Goal: Task Accomplishment & Management: Complete application form

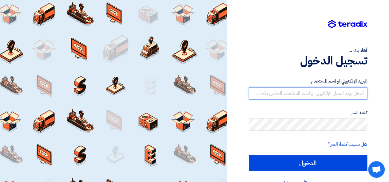
type input "[PERSON_NAME][EMAIL_ADDRESS][PERSON_NAME][DOMAIN_NAME]"
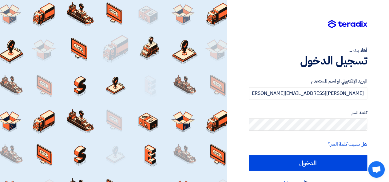
scroll to position [12, 0]
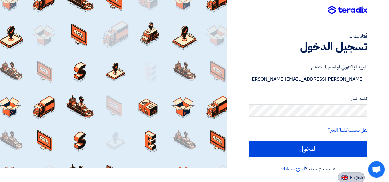
click at [346, 180] on button "English" at bounding box center [351, 178] width 27 height 10
type input "Sign in"
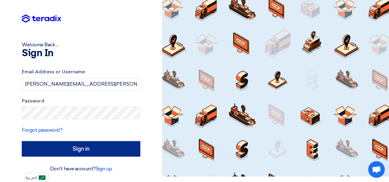
click at [69, 149] on input "Sign in" at bounding box center [81, 148] width 118 height 15
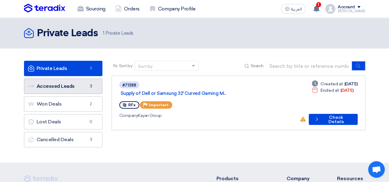
click at [67, 86] on link "Accessed Leads Accessed Leads 3" at bounding box center [63, 86] width 78 height 15
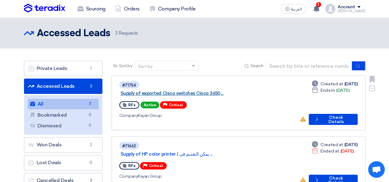
click at [200, 91] on link "Supply of exported Cisco switches Cisco 3650,..." at bounding box center [198, 94] width 154 height 6
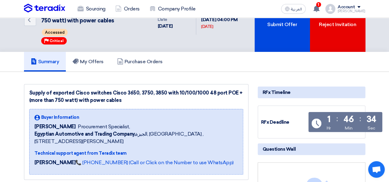
scroll to position [26, 0]
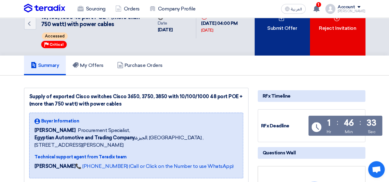
click at [285, 36] on div "Submit Offer" at bounding box center [282, 23] width 55 height 64
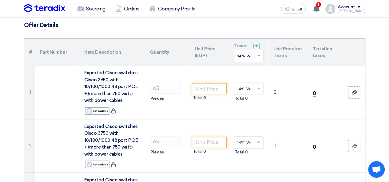
scroll to position [45, 0]
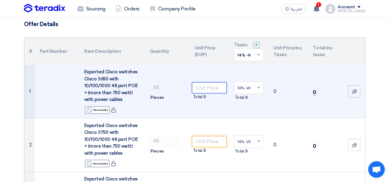
click at [212, 91] on input "number" at bounding box center [209, 87] width 34 height 11
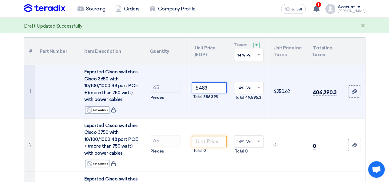
type input "5483"
click at [323, 111] on td "406,290.3" at bounding box center [326, 92] width 36 height 54
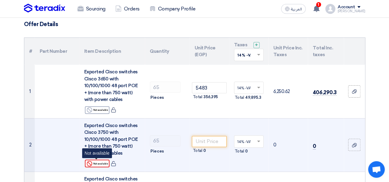
click at [98, 163] on div "Reject Not available" at bounding box center [97, 164] width 25 height 8
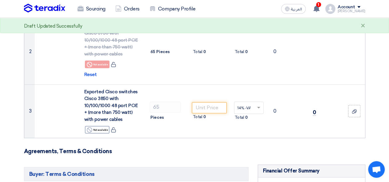
scroll to position [148, 0]
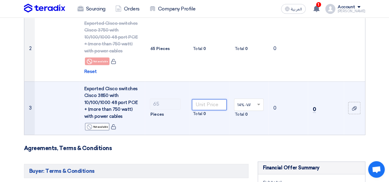
click at [214, 101] on input "number" at bounding box center [209, 104] width 34 height 11
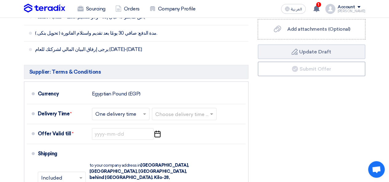
scroll to position [403, 0]
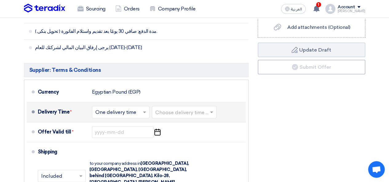
type input "8553"
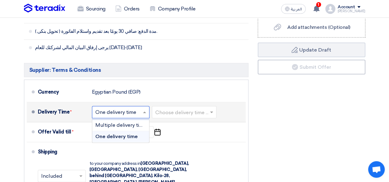
click at [129, 115] on input "text" at bounding box center [120, 113] width 51 height 9
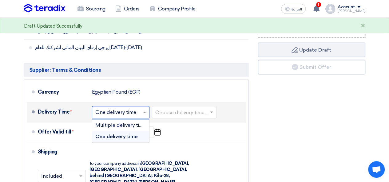
click at [164, 111] on input "text" at bounding box center [184, 113] width 58 height 9
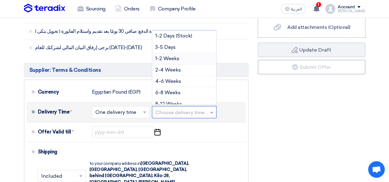
click at [167, 58] on span "1-2 Weeks" at bounding box center [167, 59] width 24 height 6
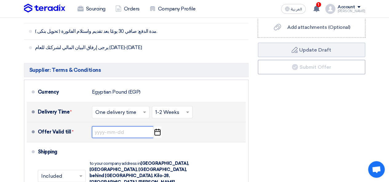
click at [120, 129] on input at bounding box center [123, 132] width 62 height 12
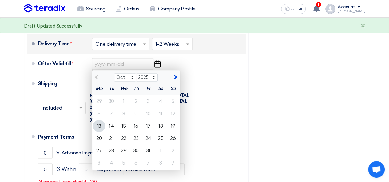
scroll to position [473, 0]
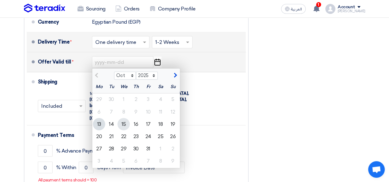
click at [125, 123] on div "15" at bounding box center [123, 124] width 12 height 12
type input "[DATE]"
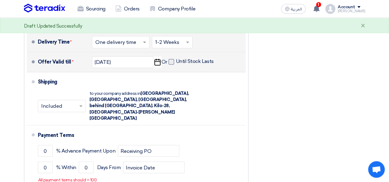
click at [172, 61] on span at bounding box center [172, 62] width 6 height 6
click at [176, 61] on input "Until Stock Lasts" at bounding box center [195, 64] width 39 height 12
checkbox input "true"
click at [135, 60] on input "[DATE]" at bounding box center [123, 62] width 62 height 12
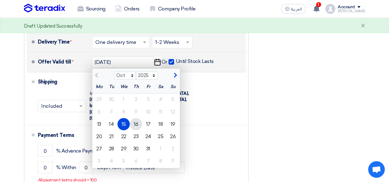
click at [135, 123] on div "16" at bounding box center [136, 124] width 12 height 12
type input "[DATE]"
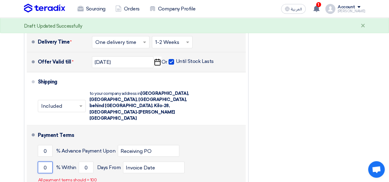
click at [50, 162] on input "0" at bounding box center [45, 168] width 15 height 12
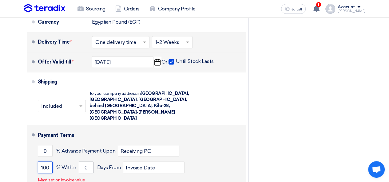
type input "100"
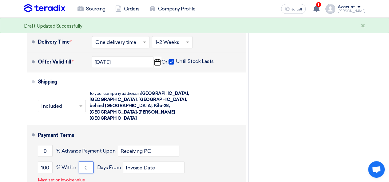
click at [91, 162] on input "0" at bounding box center [86, 168] width 15 height 12
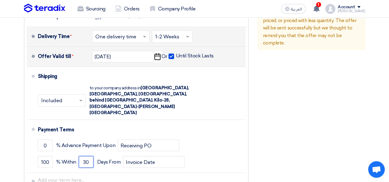
scroll to position [500, 0]
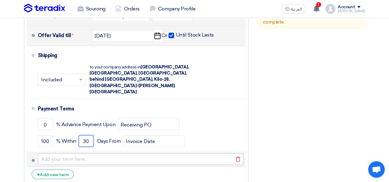
type input "30"
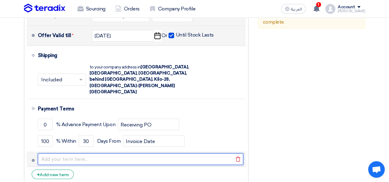
click at [121, 153] on input "text" at bounding box center [140, 159] width 205 height 12
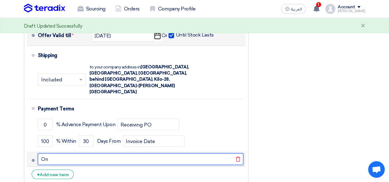
type input "O"
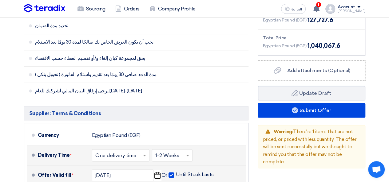
scroll to position [338, 0]
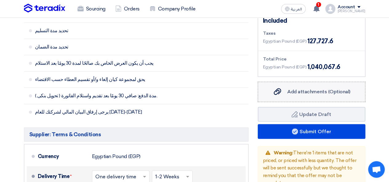
click at [311, 94] on div "Add attachments (Optional) Add attachments (Optional)" at bounding box center [312, 91] width 78 height 7
click at [0, 0] on input "Add attachments (Optional) Add attachments (Optional)" at bounding box center [0, 0] width 0 height 0
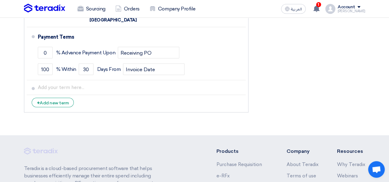
scroll to position [576, 0]
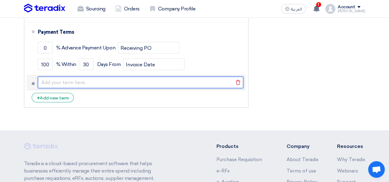
click at [75, 77] on input "text" at bounding box center [140, 83] width 205 height 12
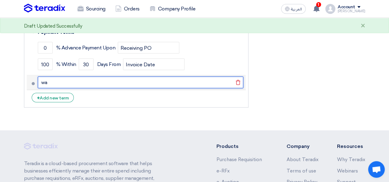
type input "w"
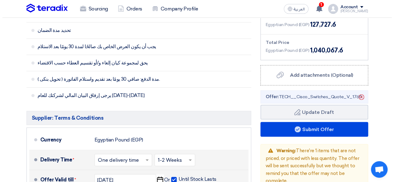
scroll to position [357, 0]
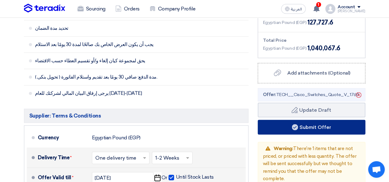
click at [312, 129] on button "Submit Offer" at bounding box center [312, 127] width 108 height 15
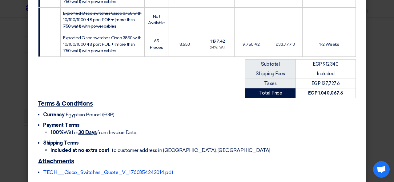
scroll to position [162, 0]
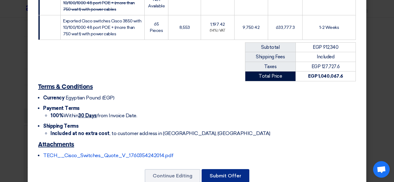
click at [208, 169] on button "Submit Offer" at bounding box center [225, 176] width 48 height 14
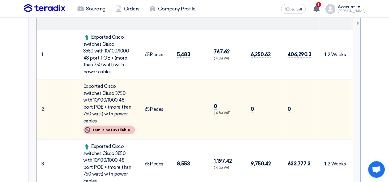
scroll to position [101, 0]
